Goal: Check status: Check status

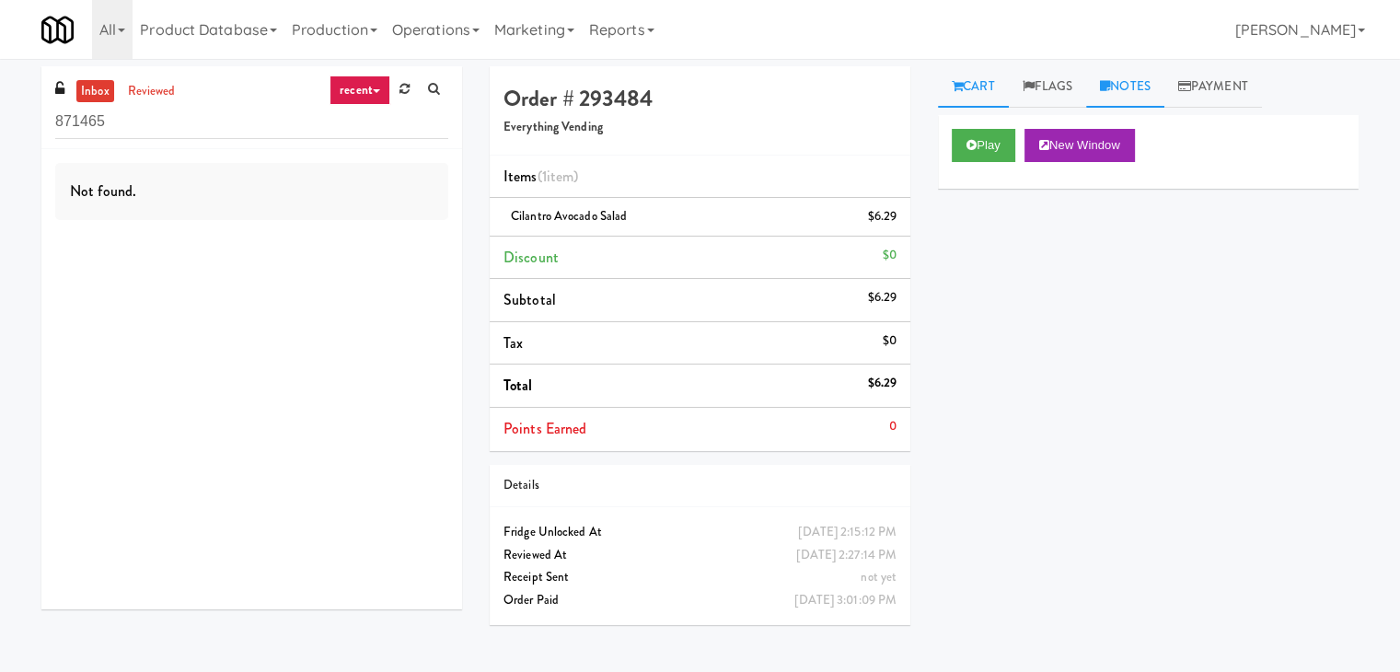
click at [1124, 89] on link "Notes" at bounding box center [1125, 86] width 78 height 41
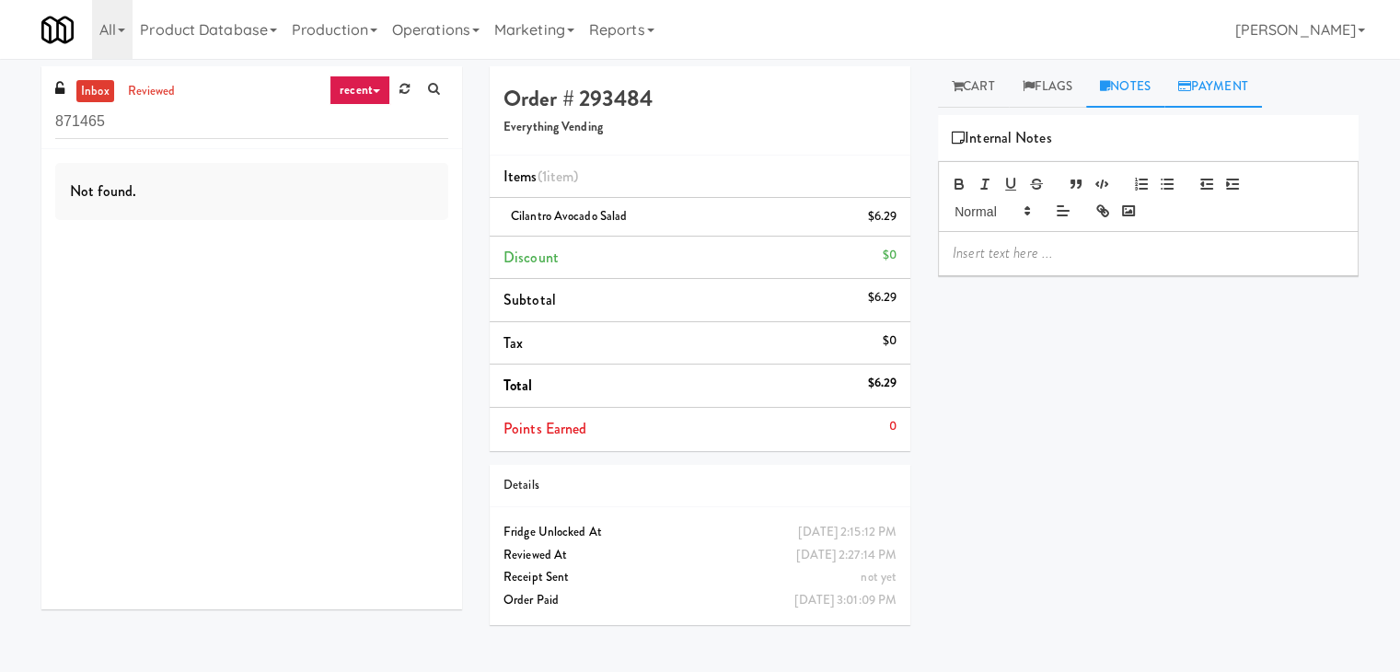
click at [1227, 87] on link "Payment" at bounding box center [1214, 86] width 98 height 41
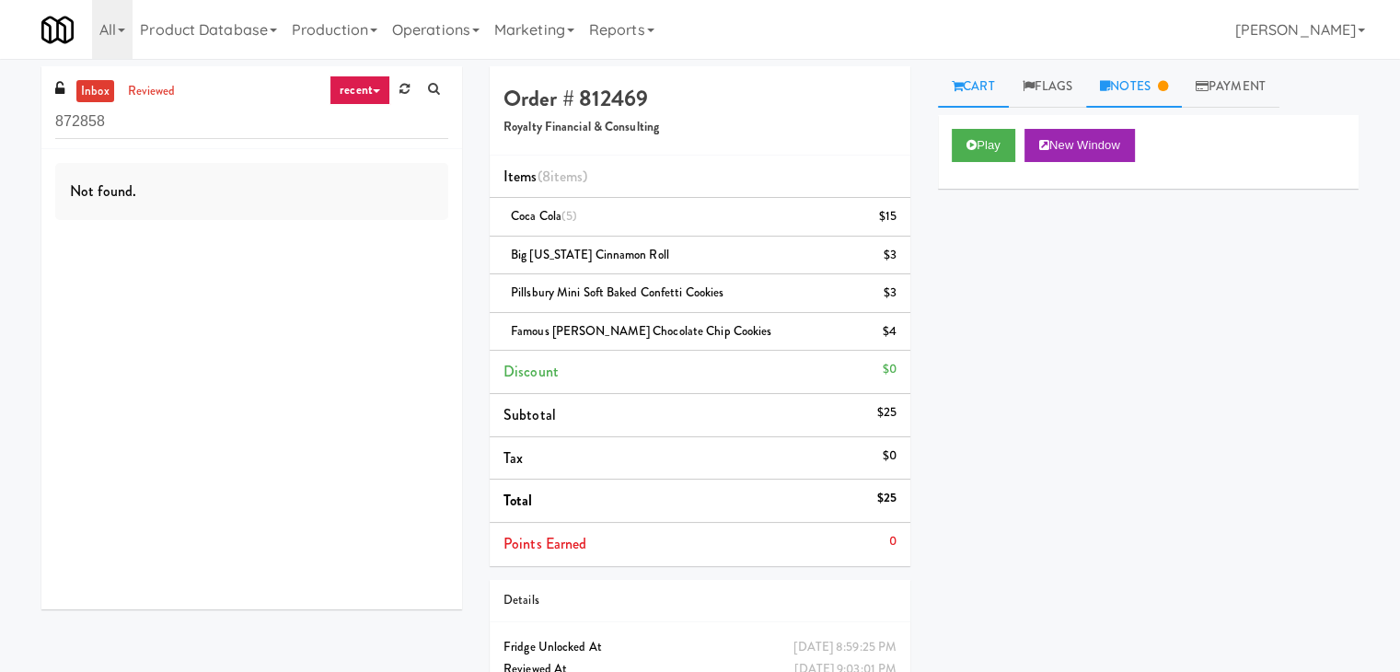
click at [1142, 82] on link "Notes" at bounding box center [1134, 86] width 96 height 41
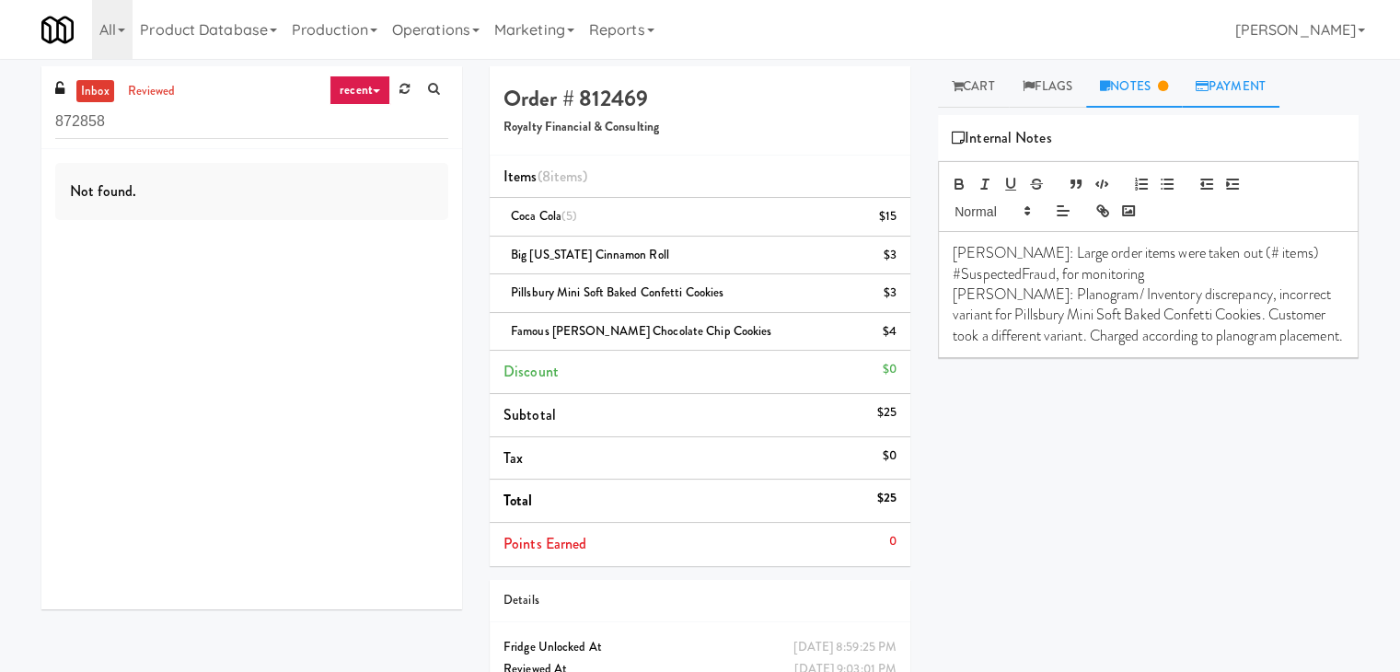
click at [1235, 83] on link "Payment" at bounding box center [1231, 86] width 98 height 41
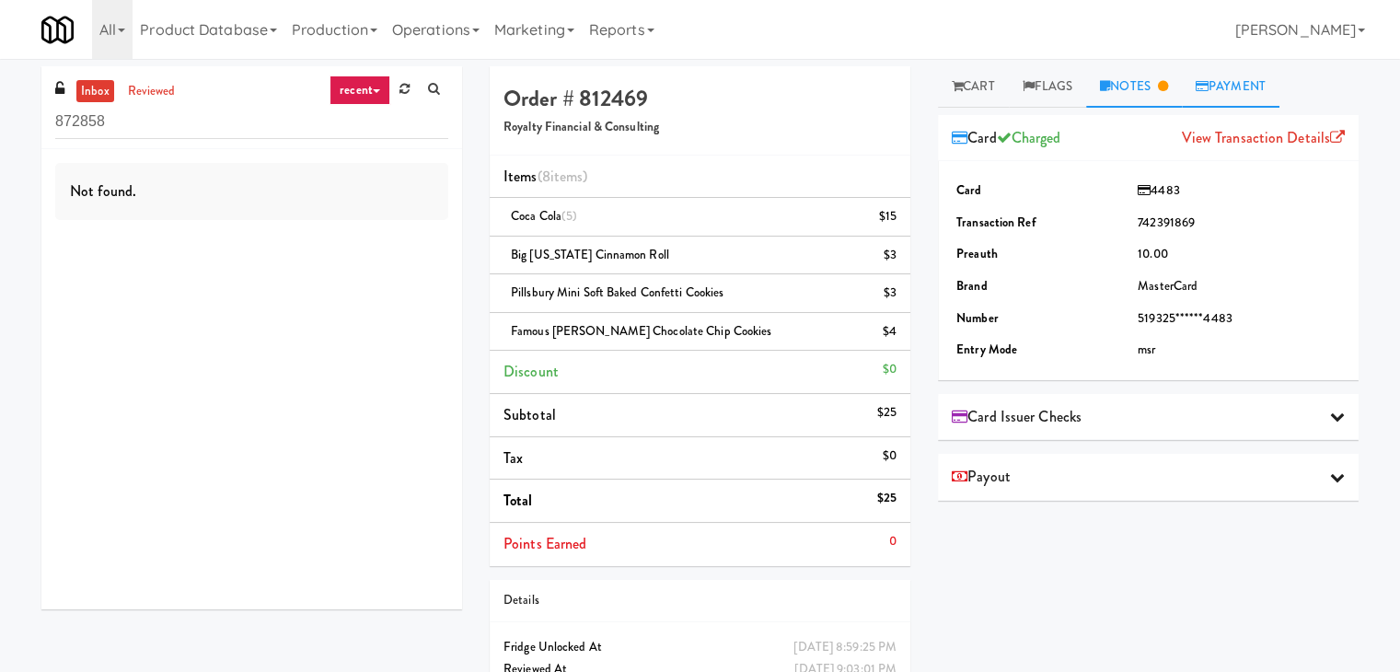
click at [1137, 87] on link "Notes" at bounding box center [1134, 86] width 96 height 41
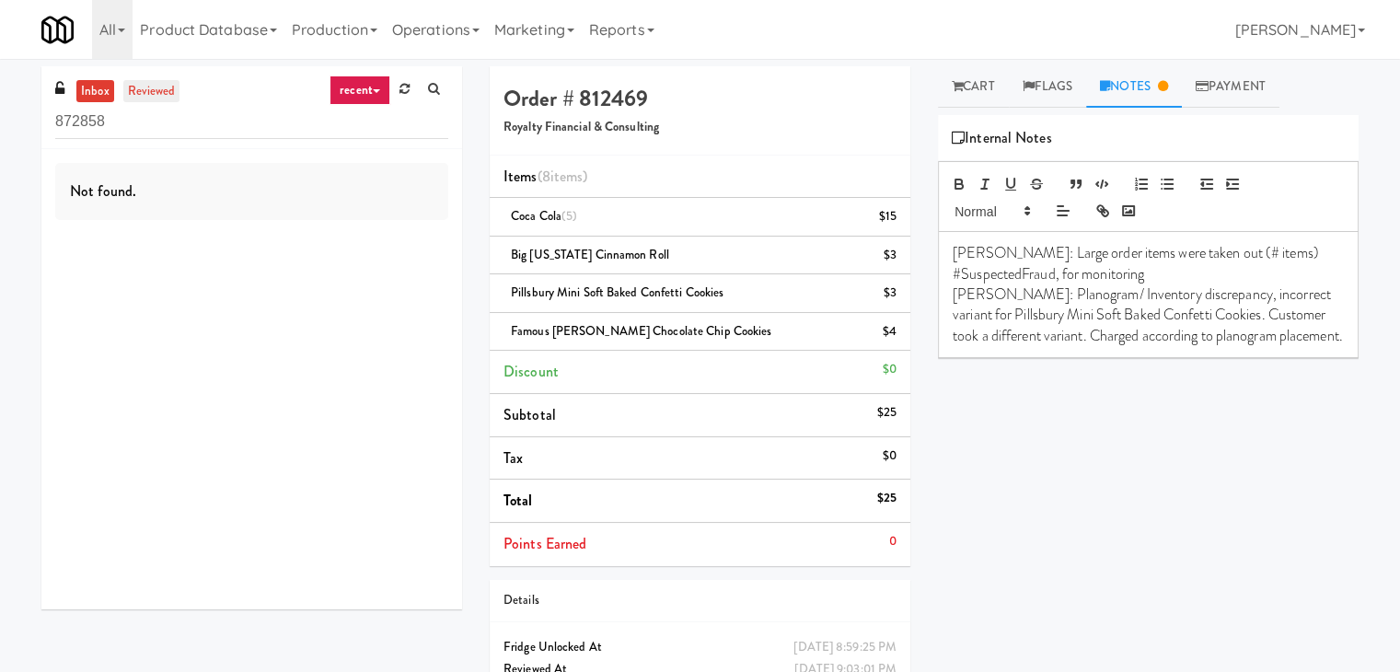
click at [134, 93] on link "reviewed" at bounding box center [151, 91] width 57 height 23
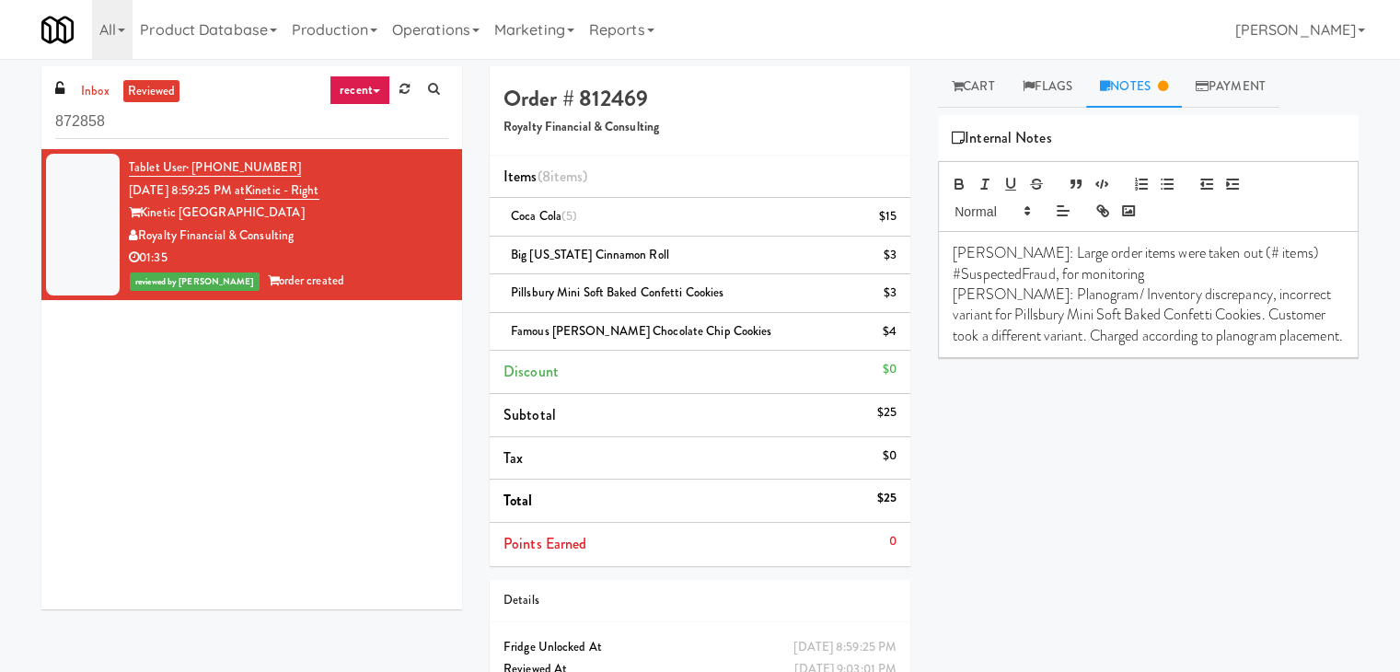
drag, startPoint x: 293, startPoint y: 237, endPoint x: 140, endPoint y: 240, distance: 152.9
click at [140, 240] on div "Royalty Financial & Consulting" at bounding box center [288, 236] width 319 height 23
copy div "Royalty Financial & Consulting"
drag, startPoint x: 219, startPoint y: 210, endPoint x: 144, endPoint y: 209, distance: 75.5
click at [144, 209] on div "Kinetic Atlanta" at bounding box center [288, 213] width 319 height 23
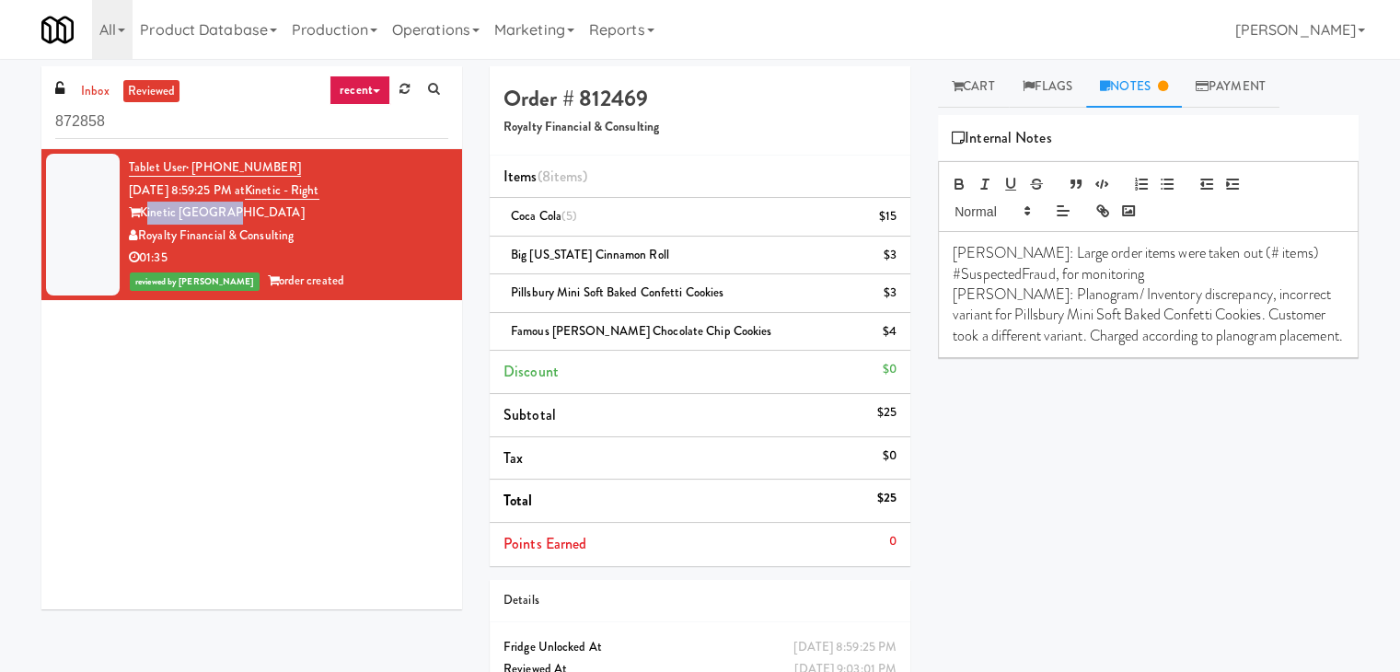
copy div "Kinetic Atlanta"
drag, startPoint x: 270, startPoint y: 165, endPoint x: 193, endPoint y: 167, distance: 76.4
click at [193, 167] on div "Tablet User · (713) 820-2167 Aug 10, 2025 8:59:25 PM at Kinetic - Right Kinetic…" at bounding box center [288, 225] width 319 height 136
copy span "(713) 820-2167"
click at [884, 494] on div "$25" at bounding box center [886, 498] width 19 height 23
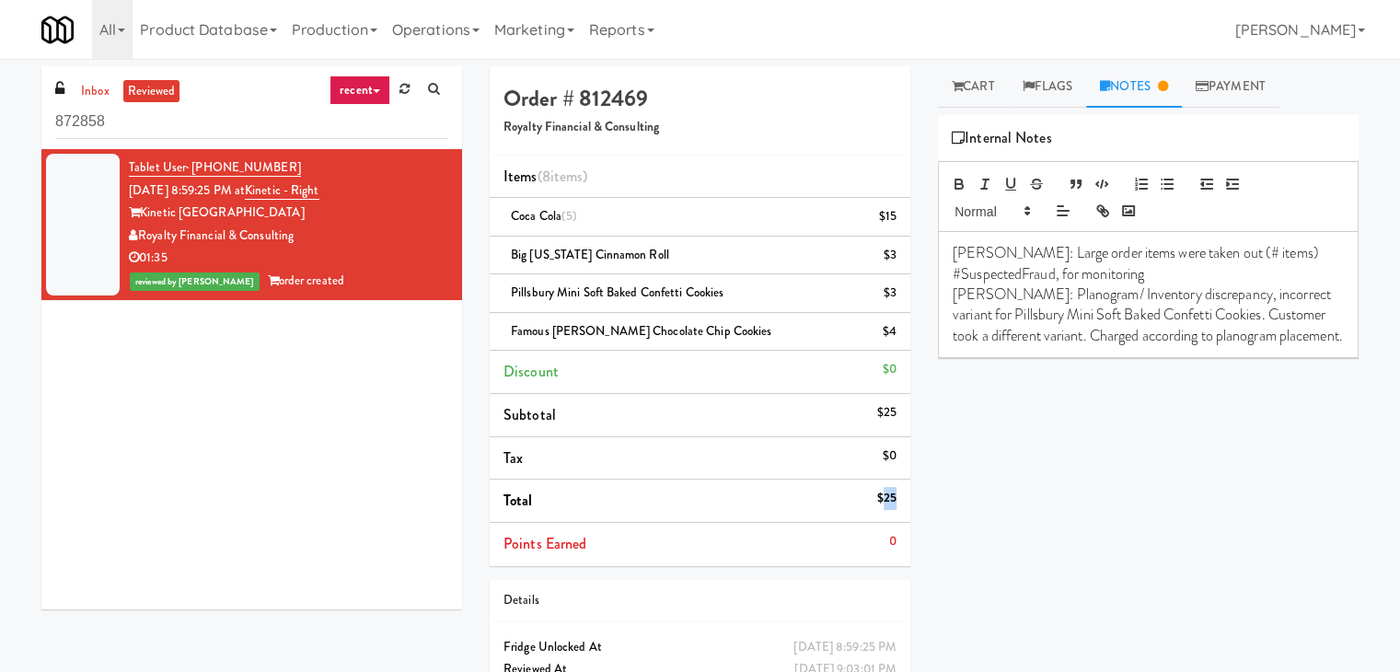
click at [884, 494] on div "$25" at bounding box center [886, 498] width 19 height 23
copy div "$25"
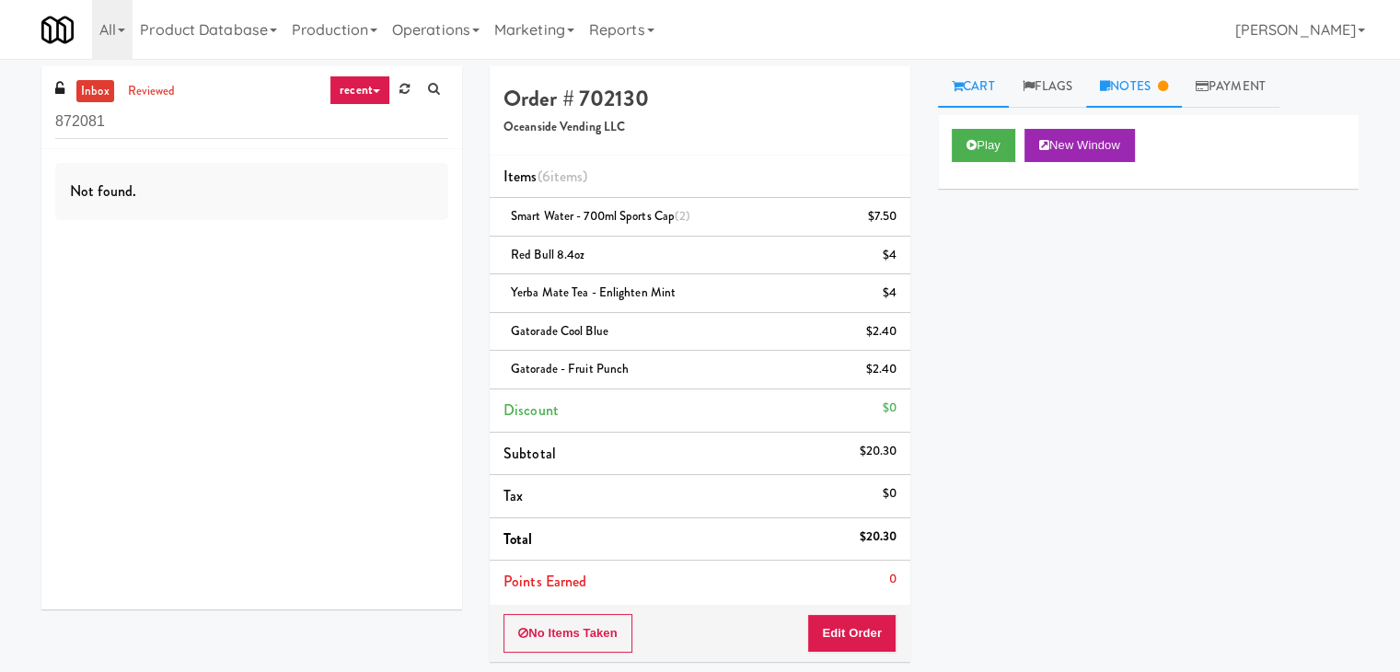
click at [1158, 78] on link "Notes" at bounding box center [1134, 86] width 96 height 41
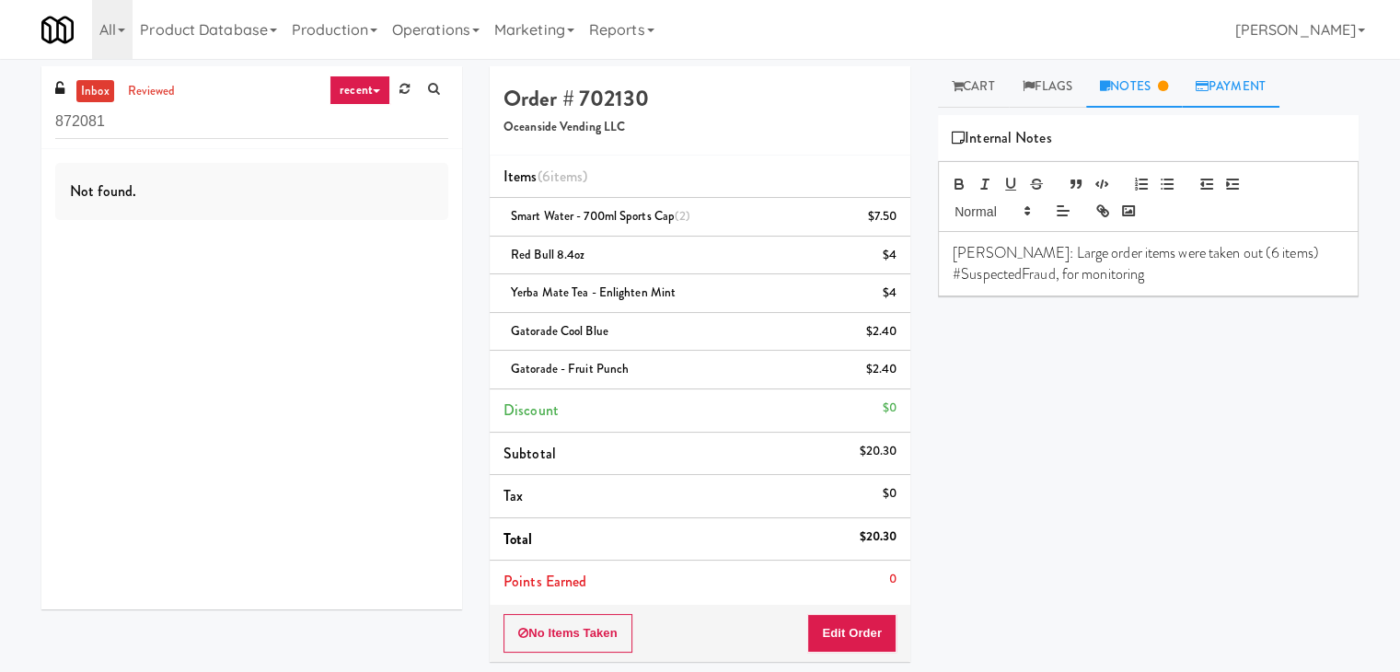
click at [1243, 86] on link "Payment" at bounding box center [1231, 86] width 98 height 41
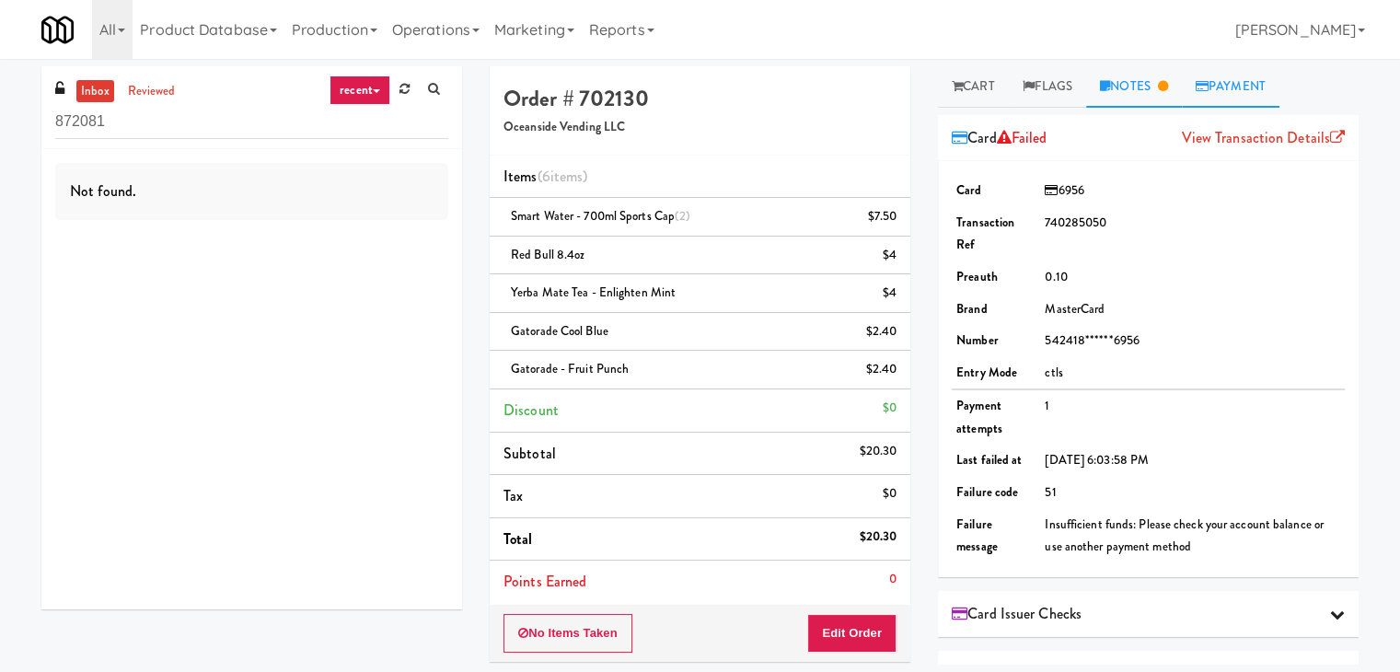
click at [1135, 93] on link "Notes" at bounding box center [1134, 86] width 96 height 41
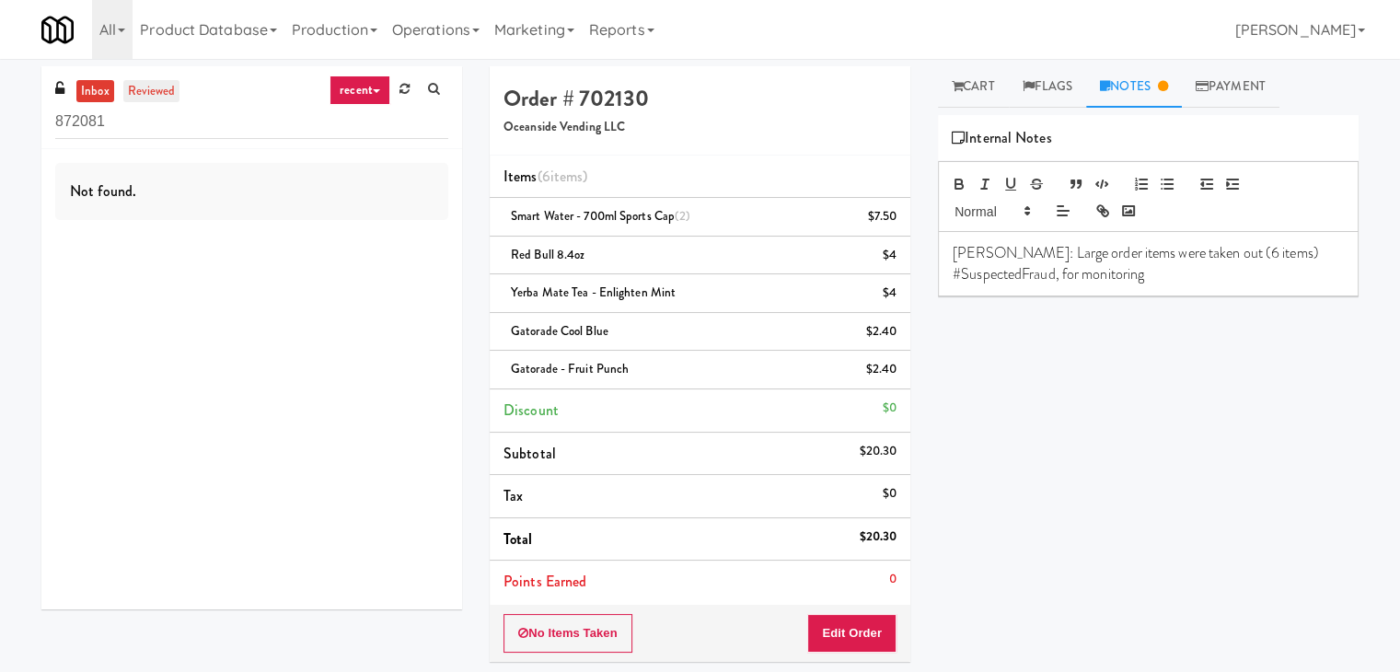
click at [144, 96] on link "reviewed" at bounding box center [151, 91] width 57 height 23
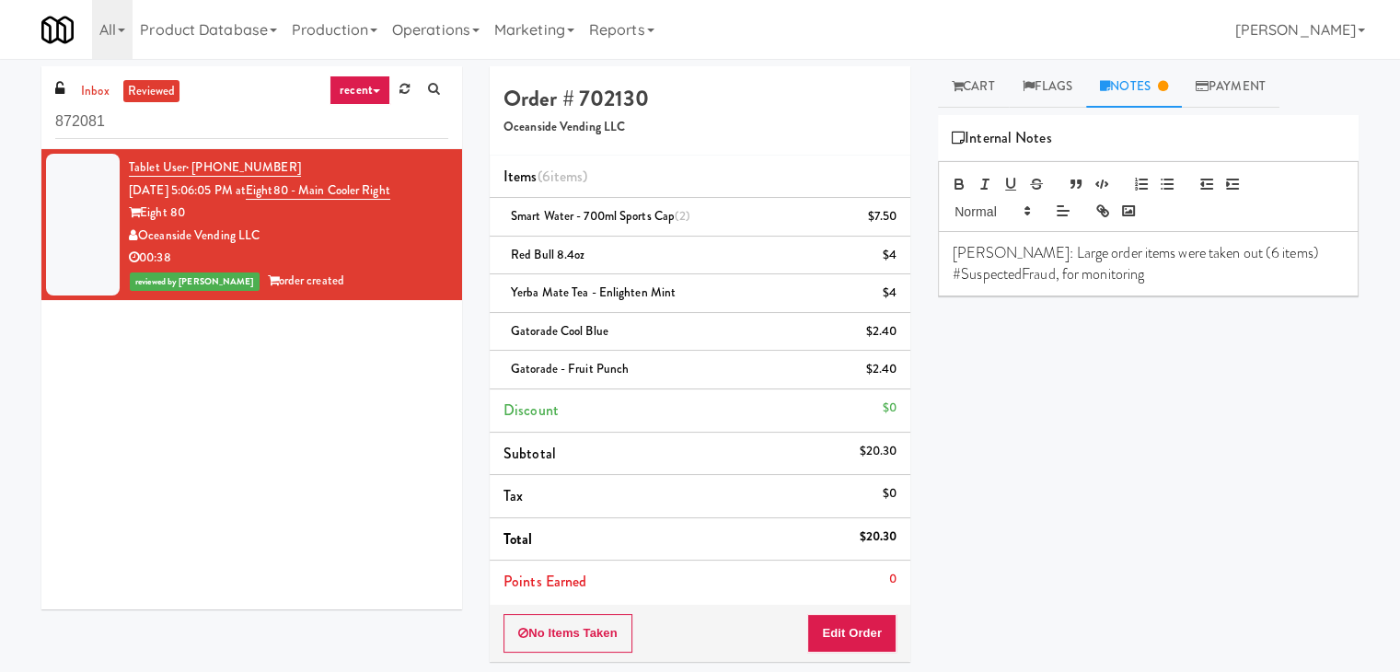
drag, startPoint x: 261, startPoint y: 233, endPoint x: 144, endPoint y: 238, distance: 117.9
click at [144, 238] on div "Oceanside Vending LLC" at bounding box center [288, 236] width 319 height 23
copy div "Oceanside Vending LLC"
drag, startPoint x: 193, startPoint y: 213, endPoint x: 146, endPoint y: 220, distance: 47.5
click at [146, 220] on div "Eight 80" at bounding box center [288, 213] width 319 height 23
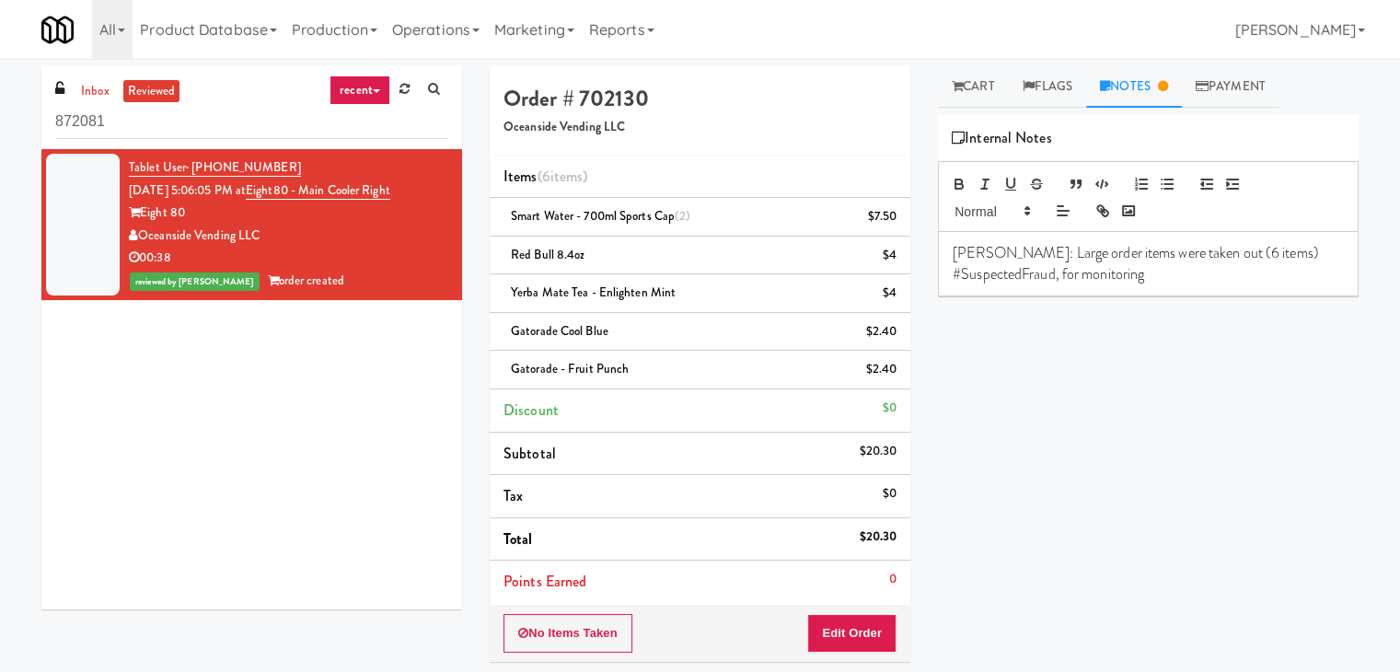
copy div "Eight 80"
drag, startPoint x: 422, startPoint y: 189, endPoint x: 278, endPoint y: 197, distance: 143.9
click at [278, 197] on div "Tablet User · (949) 674-6387 Aug 10, 2025 5:06:05 PM at Eight80 - Main Cooler R…" at bounding box center [288, 225] width 319 height 136
copy link "Eight80 - Main Cooler Right"
drag, startPoint x: 277, startPoint y: 163, endPoint x: 190, endPoint y: 170, distance: 87.8
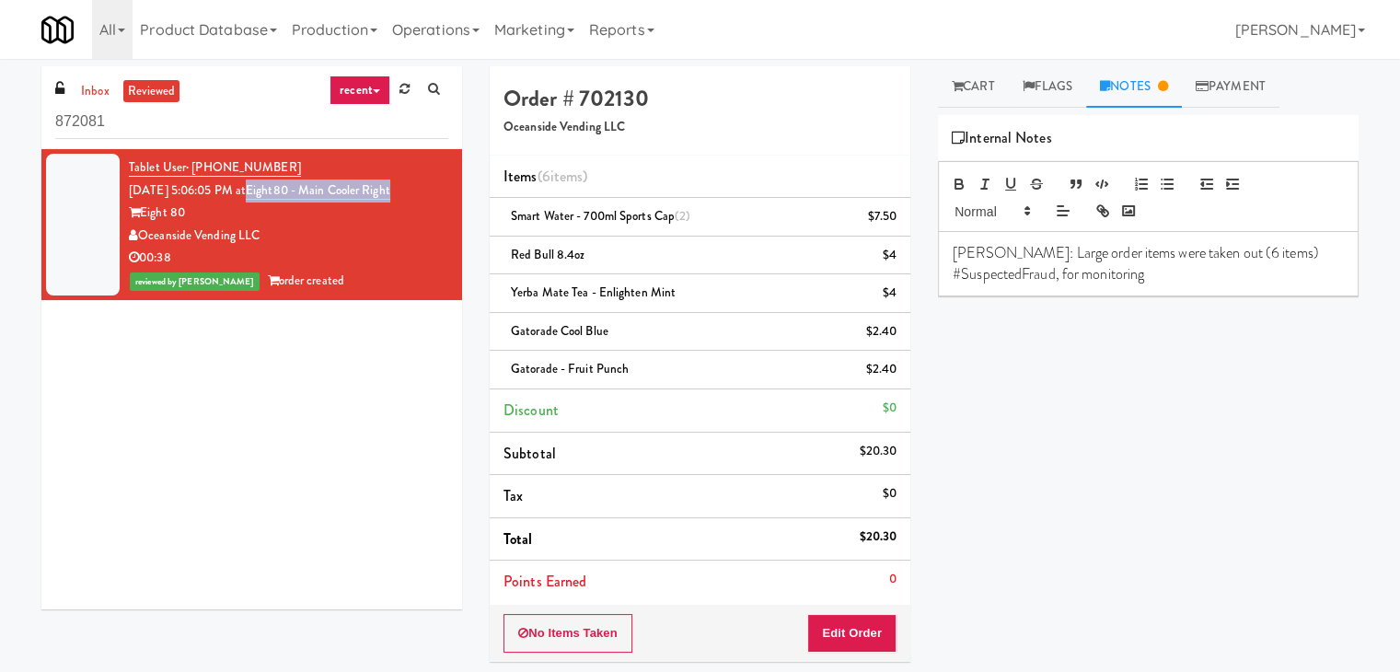
click at [190, 170] on div "Tablet User · (949) 674-6387 Aug 10, 2025 5:06:05 PM at Eight80 - Main Cooler R…" at bounding box center [288, 225] width 319 height 136
copy span "(949) 674-6387"
click at [883, 533] on div "$20.30" at bounding box center [878, 537] width 38 height 23
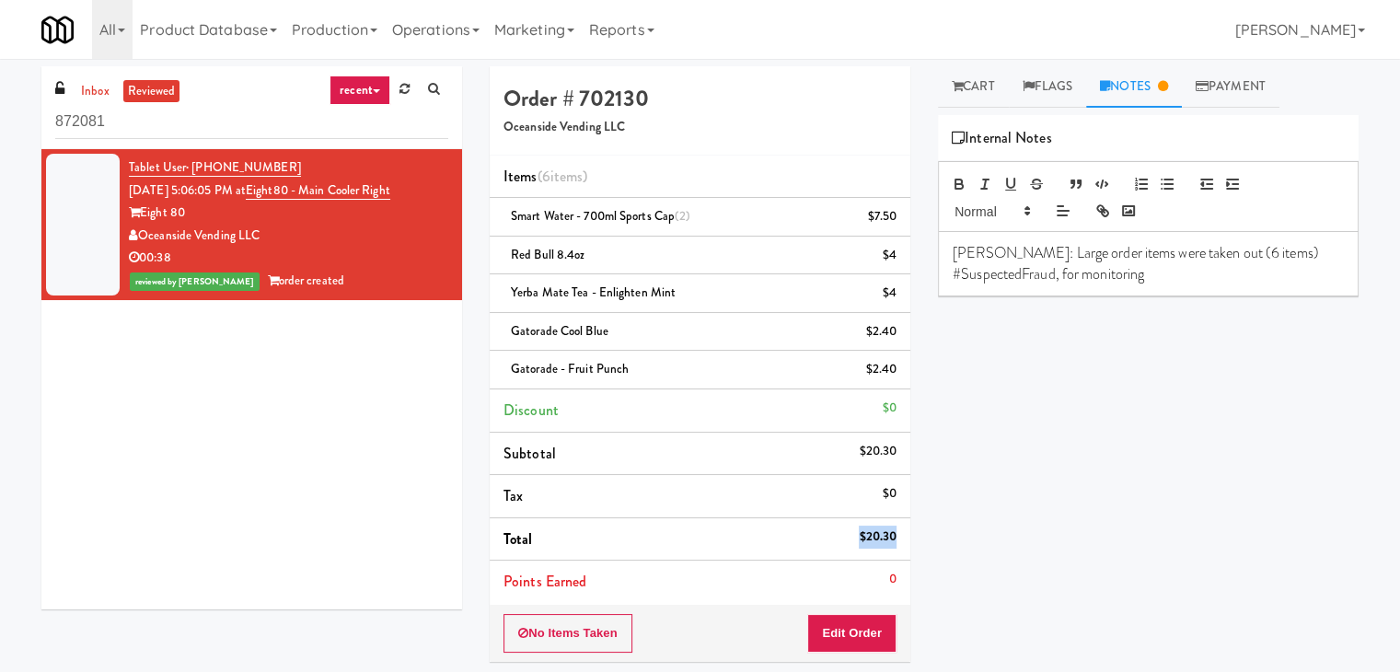
copy div "$20.30"
drag, startPoint x: 1237, startPoint y: 252, endPoint x: 981, endPoint y: 252, distance: 255.9
click at [981, 252] on p "Lyn: Large order items were taken out (6 items) #SuspectedFraud, for monitoring" at bounding box center [1148, 263] width 391 height 41
copy p "Large order items were taken out (6 items)"
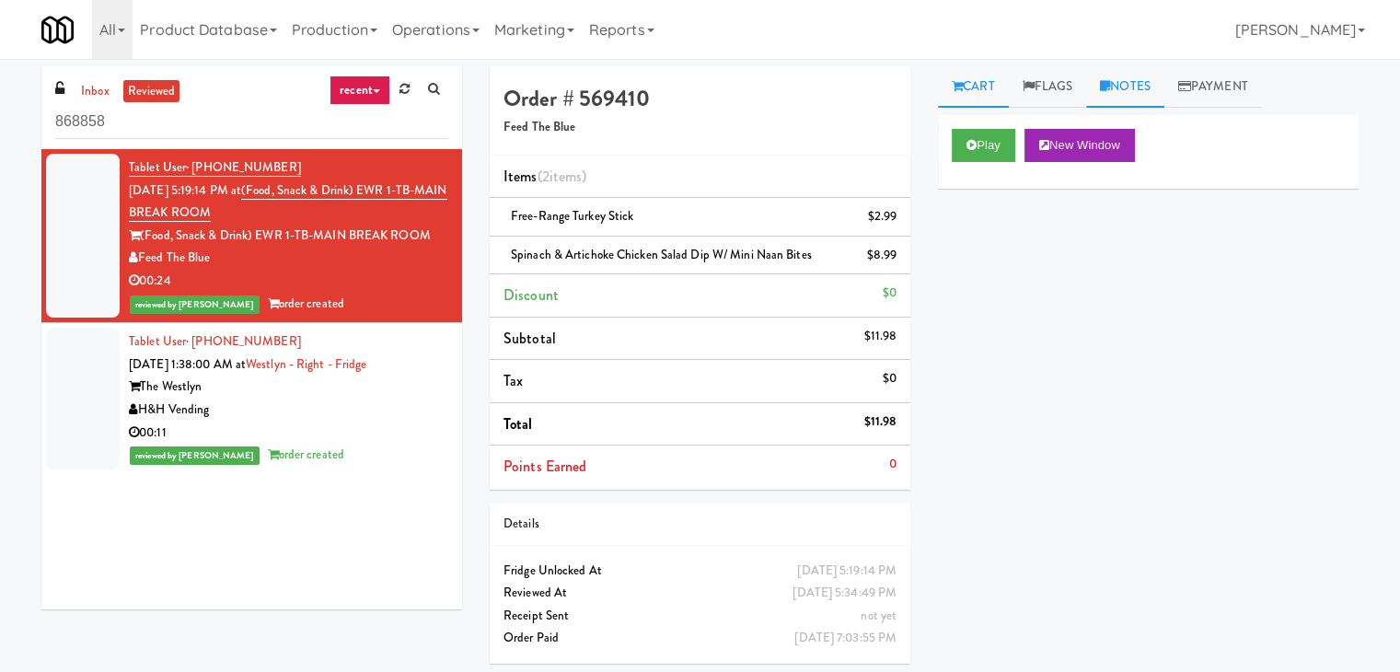
click at [1116, 78] on link "Notes" at bounding box center [1125, 86] width 78 height 41
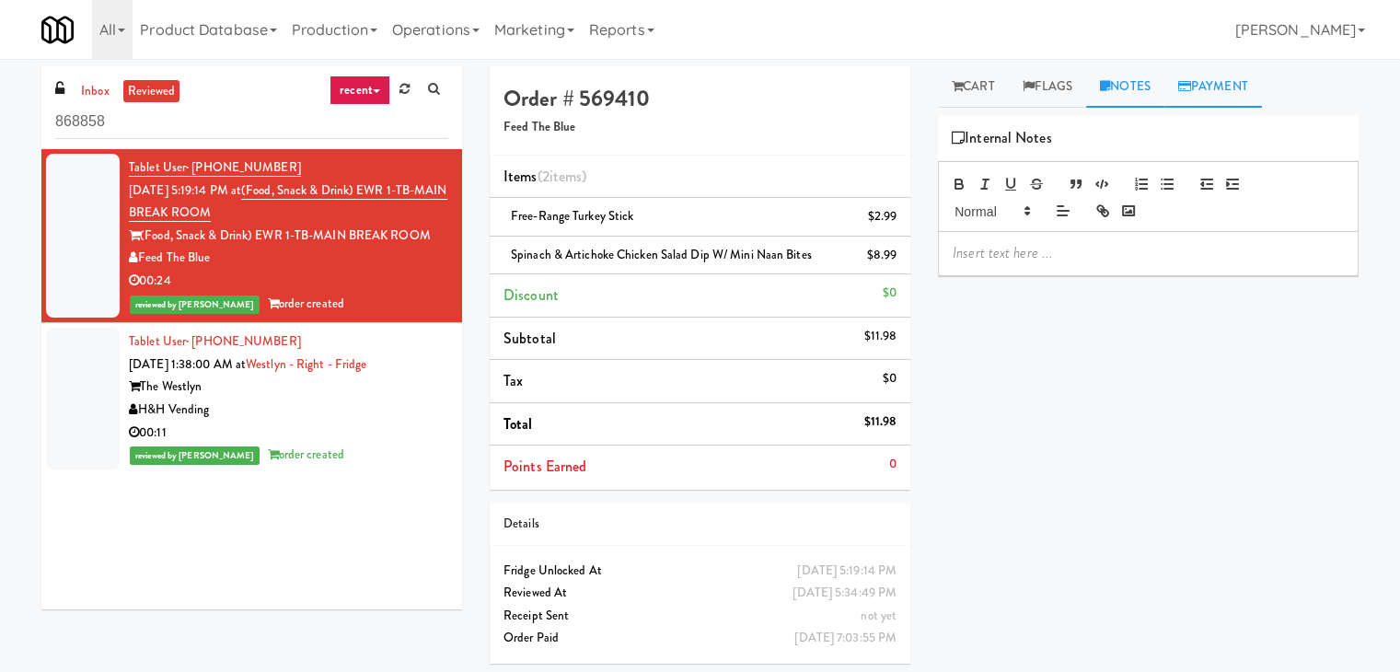
click at [1201, 88] on link "Payment" at bounding box center [1214, 86] width 98 height 41
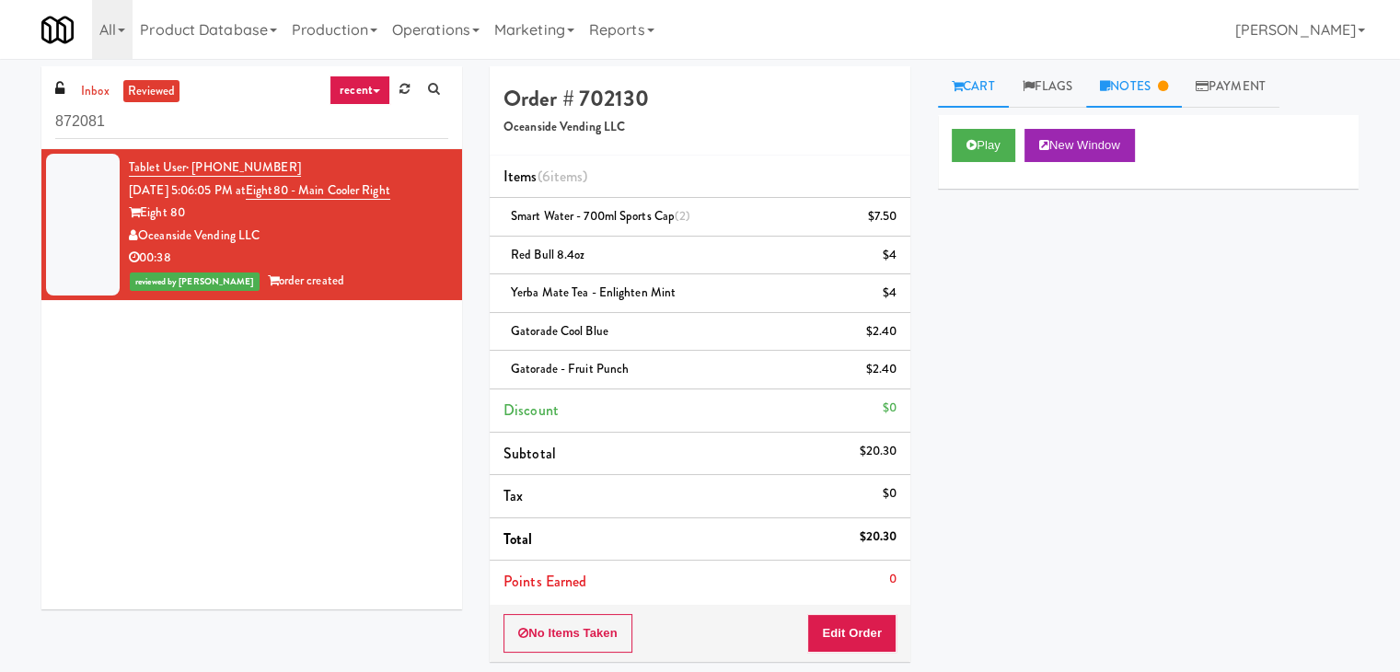
click at [1125, 82] on link "Notes" at bounding box center [1134, 86] width 96 height 41
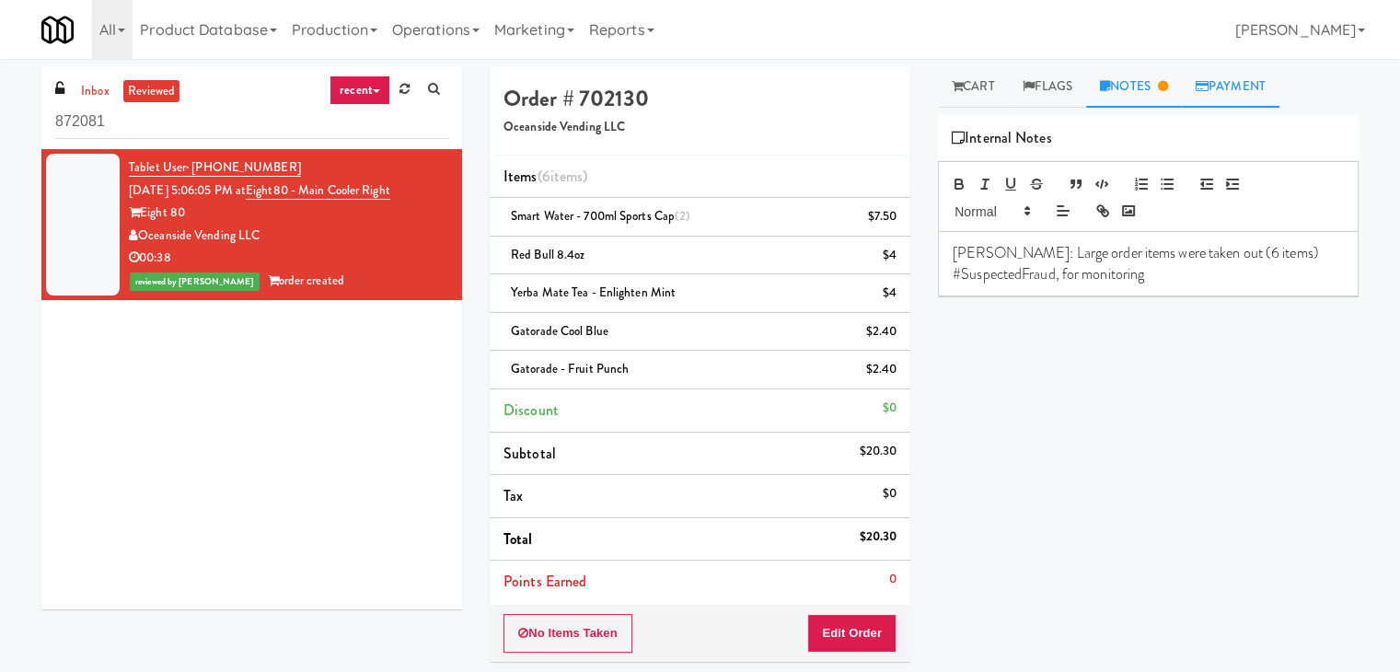
click at [1270, 92] on link "Payment" at bounding box center [1231, 86] width 98 height 41
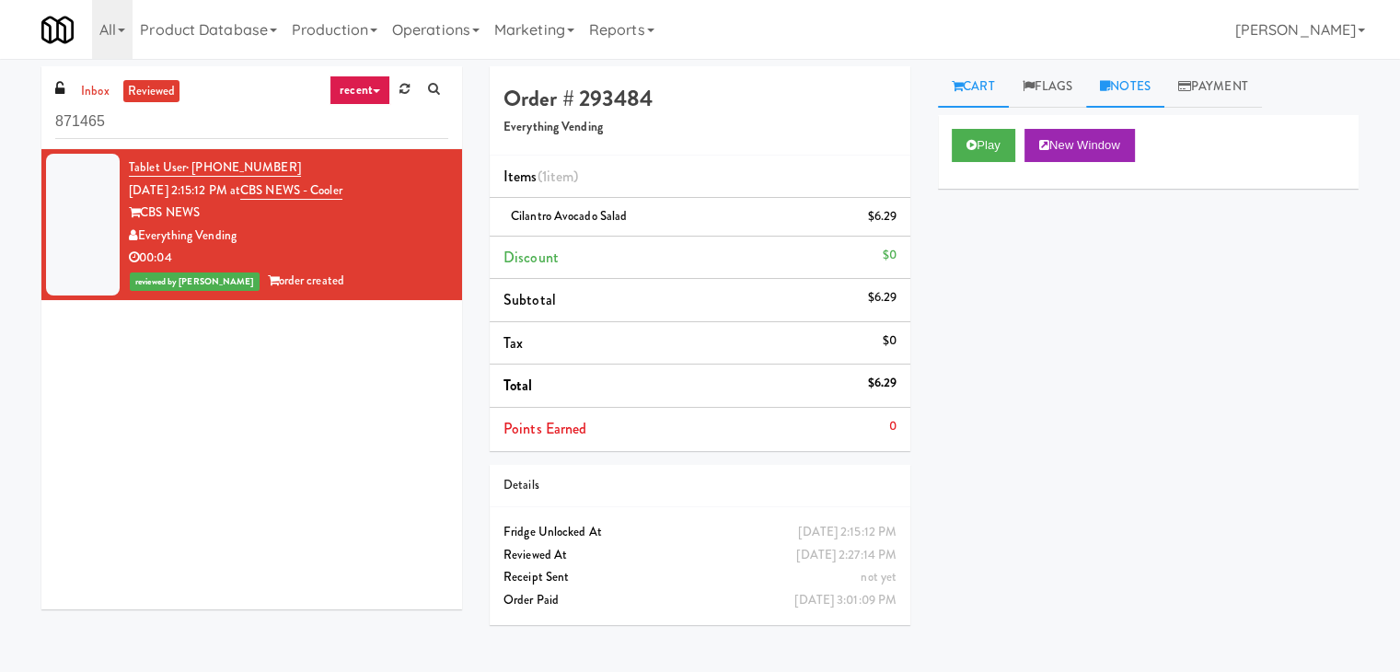
click at [1105, 81] on icon at bounding box center [1105, 86] width 10 height 12
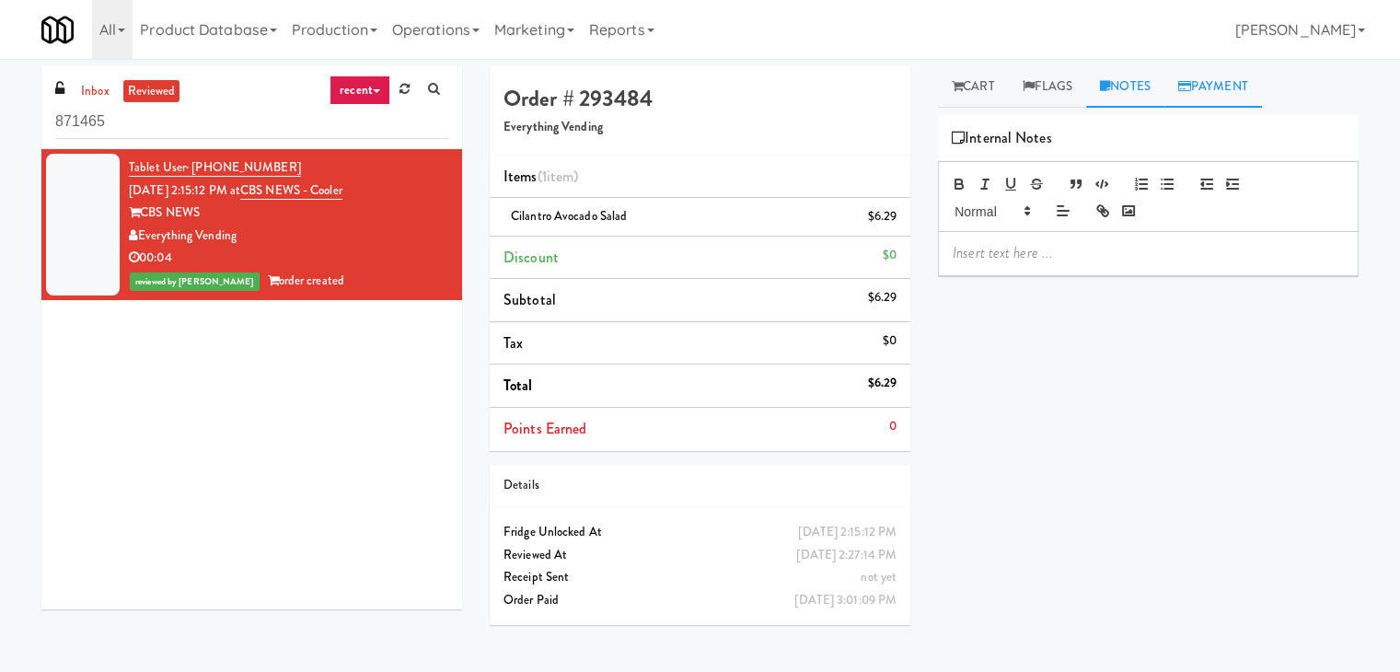
click at [1234, 87] on link "Payment" at bounding box center [1214, 86] width 98 height 41
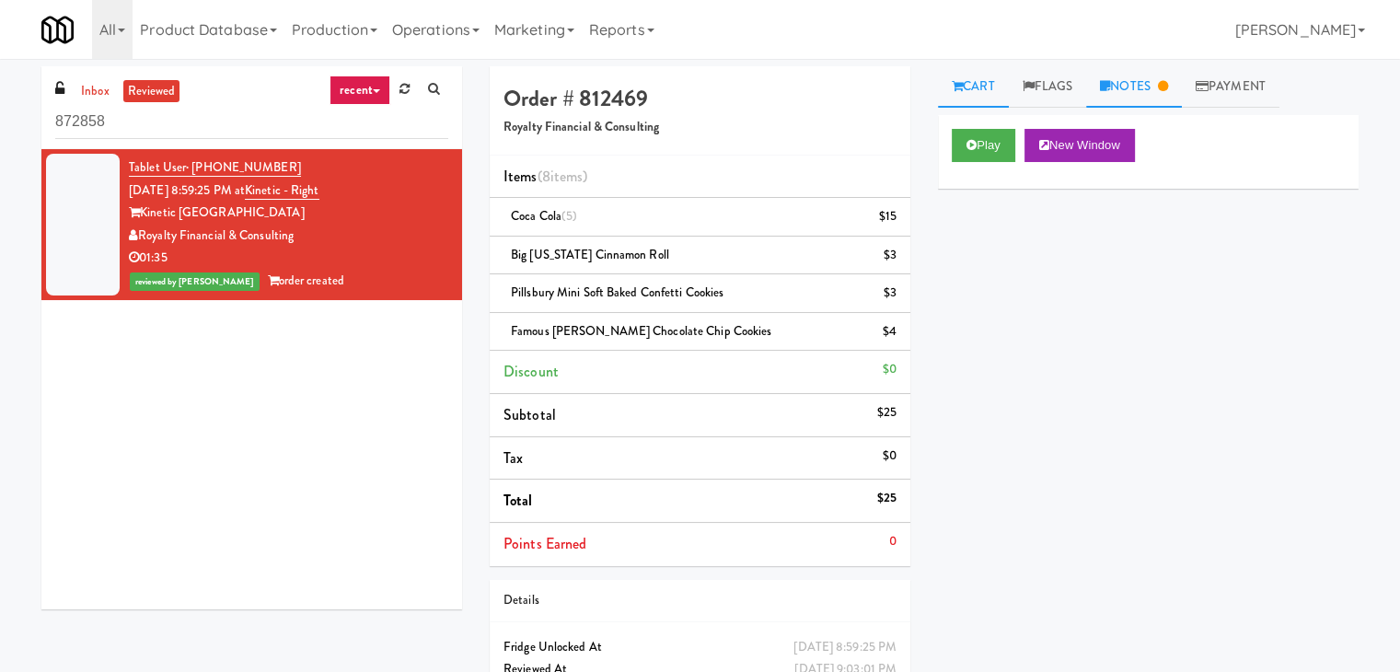
click at [1134, 77] on link "Notes" at bounding box center [1134, 86] width 96 height 41
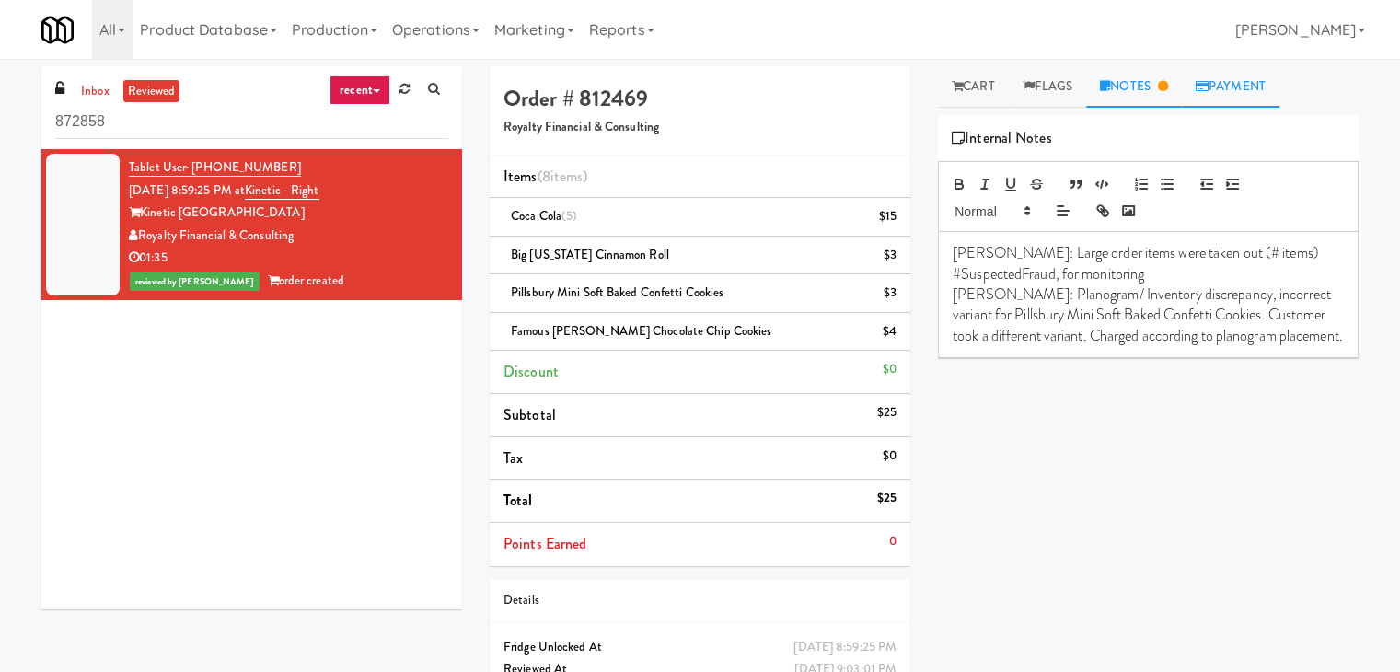
click at [1254, 85] on link "Payment" at bounding box center [1231, 86] width 98 height 41
